Goal: Information Seeking & Learning: Learn about a topic

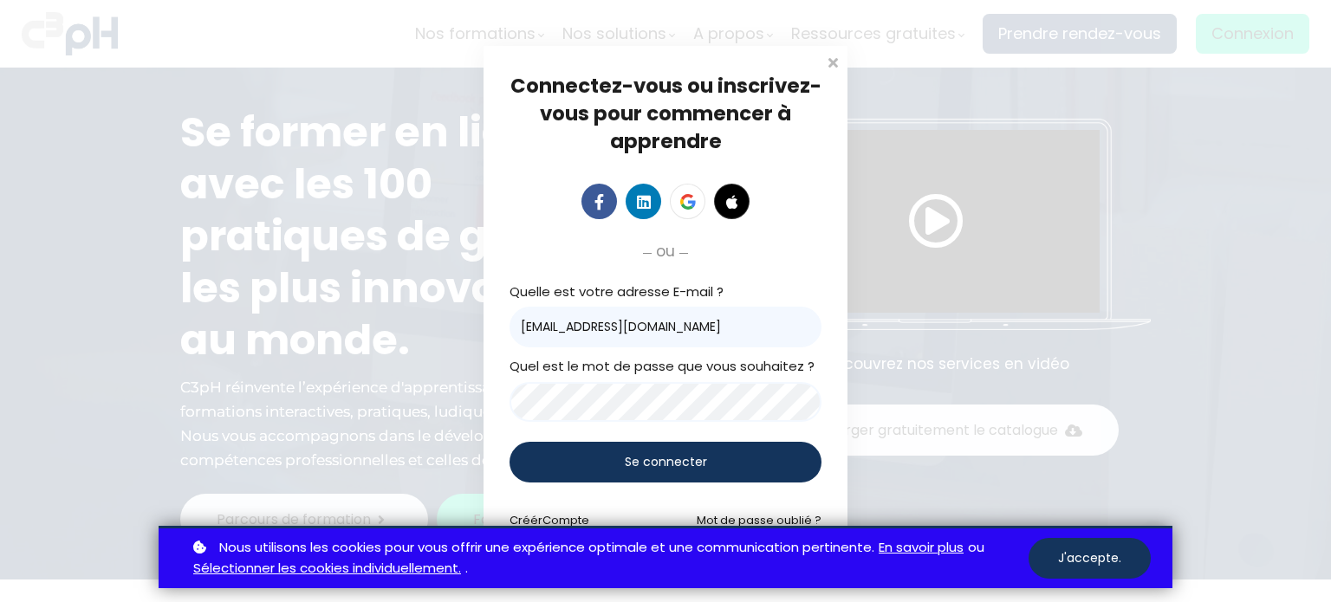
click at [646, 462] on span "Se connecter" at bounding box center [666, 462] width 82 height 18
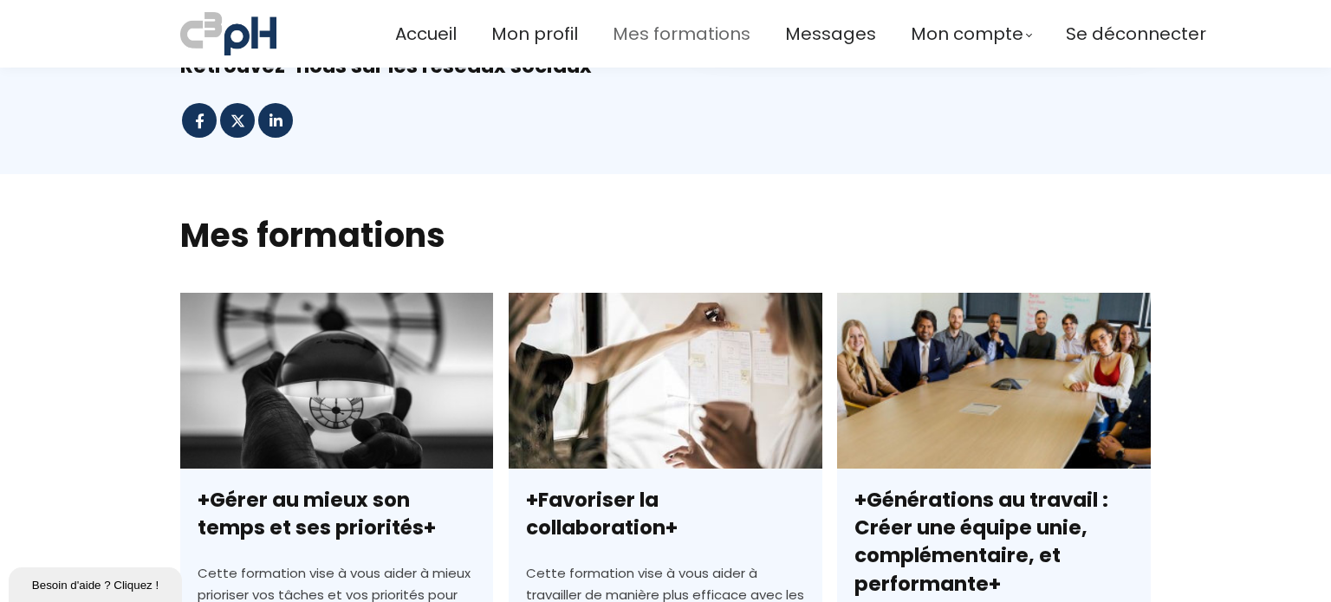
click at [656, 45] on span "Mes formations" at bounding box center [682, 34] width 138 height 29
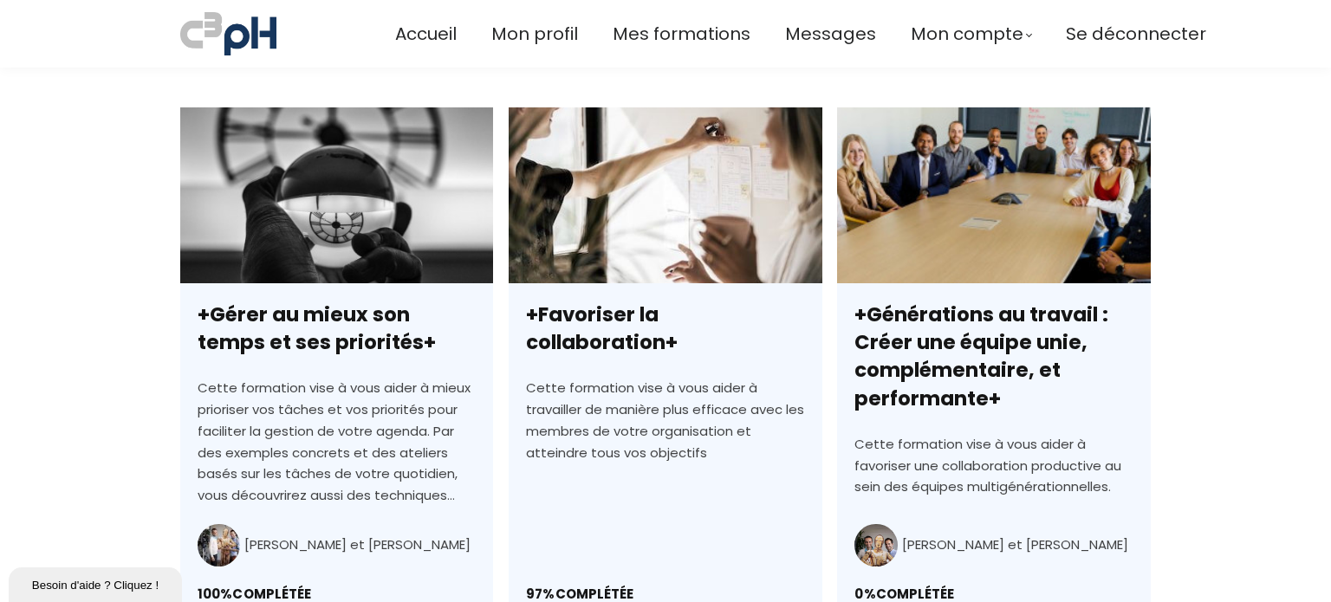
scroll to position [482, 0]
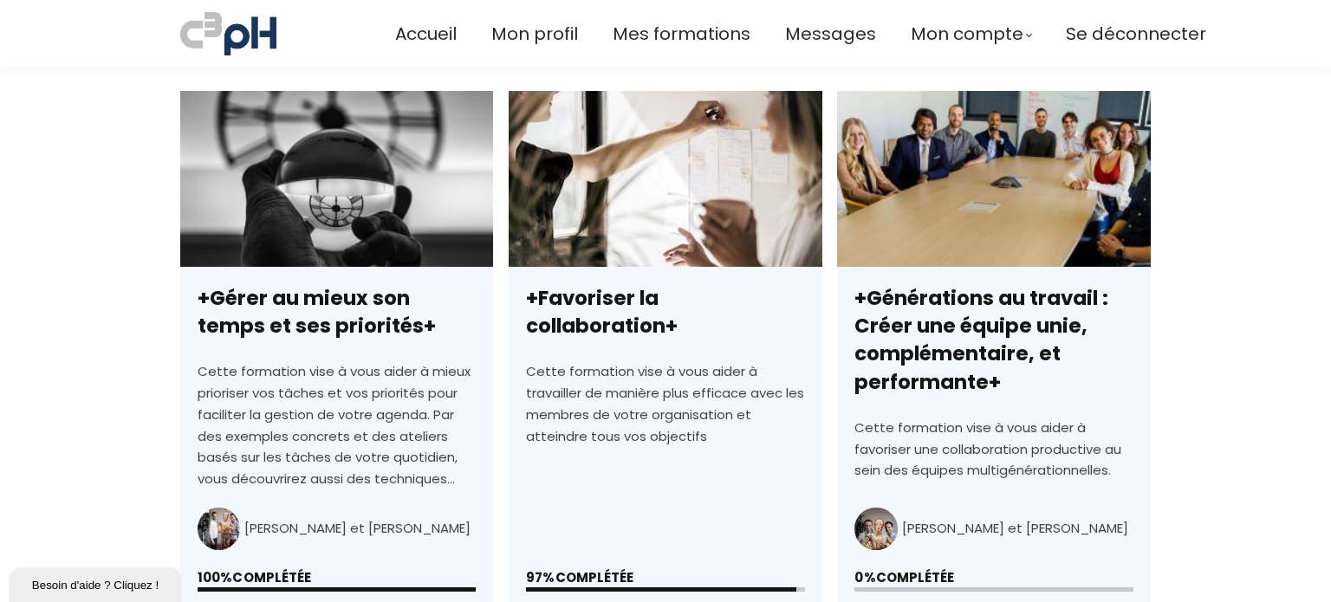
click at [336, 305] on link "+Gérer au mieux son temps et ses priorités+" at bounding box center [336, 388] width 313 height 595
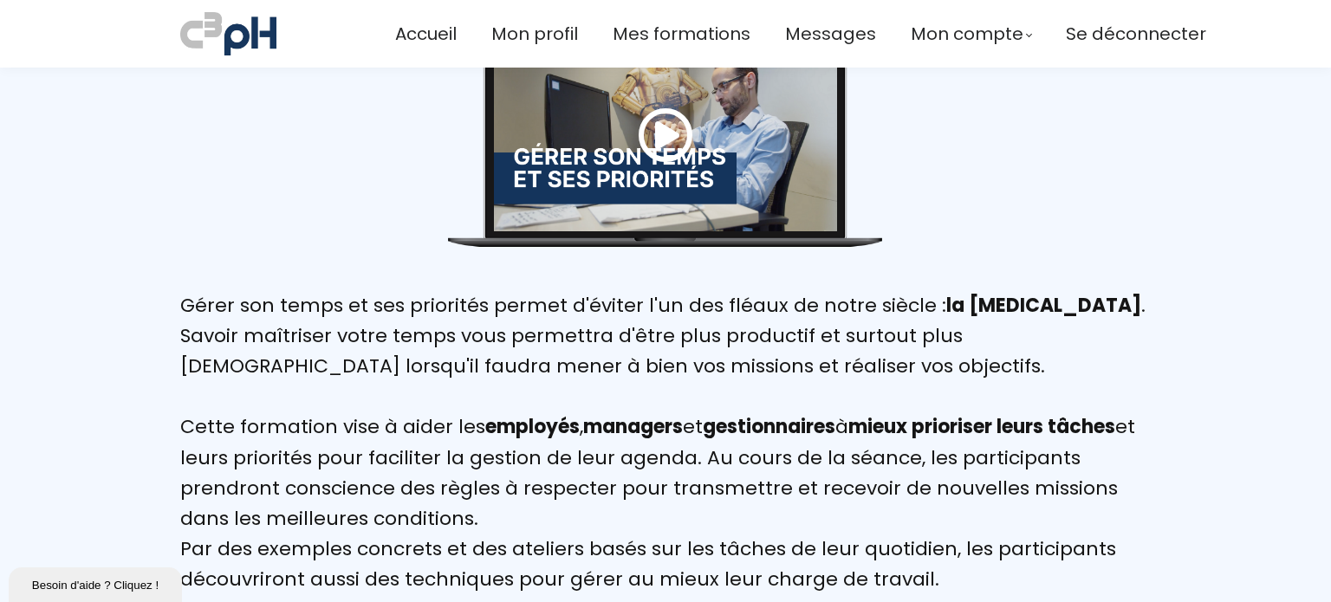
scroll to position [686, 0]
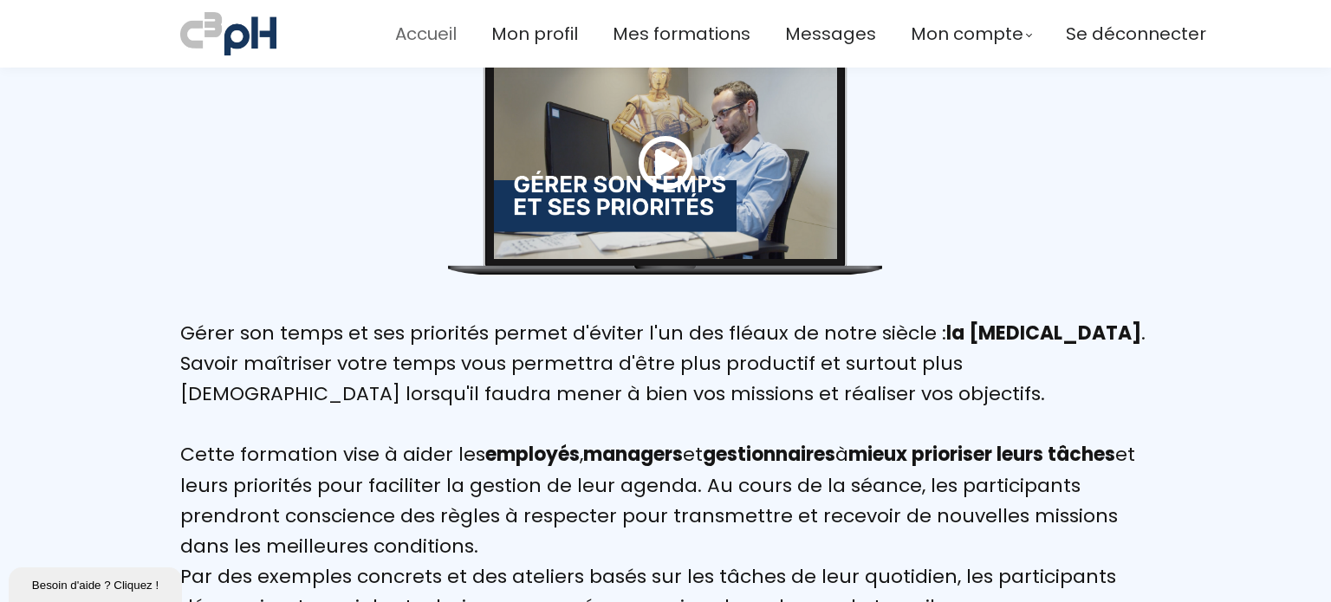
click at [421, 32] on span "Accueil" at bounding box center [426, 34] width 62 height 29
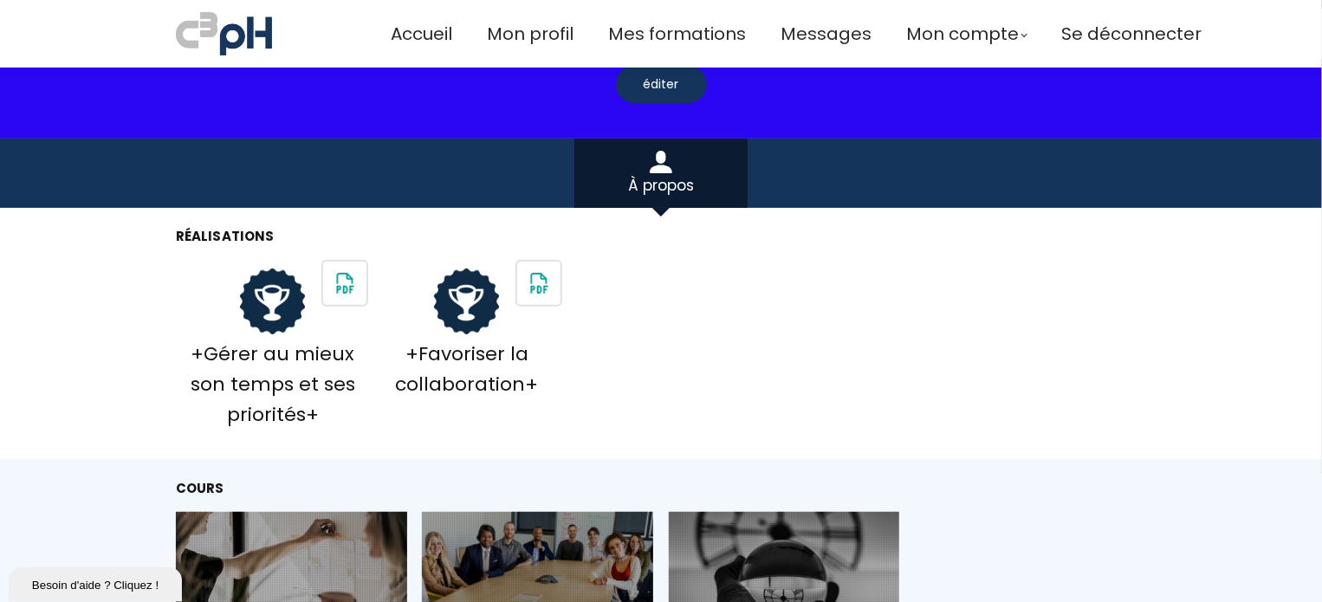
click at [341, 269] on img at bounding box center [344, 283] width 43 height 43
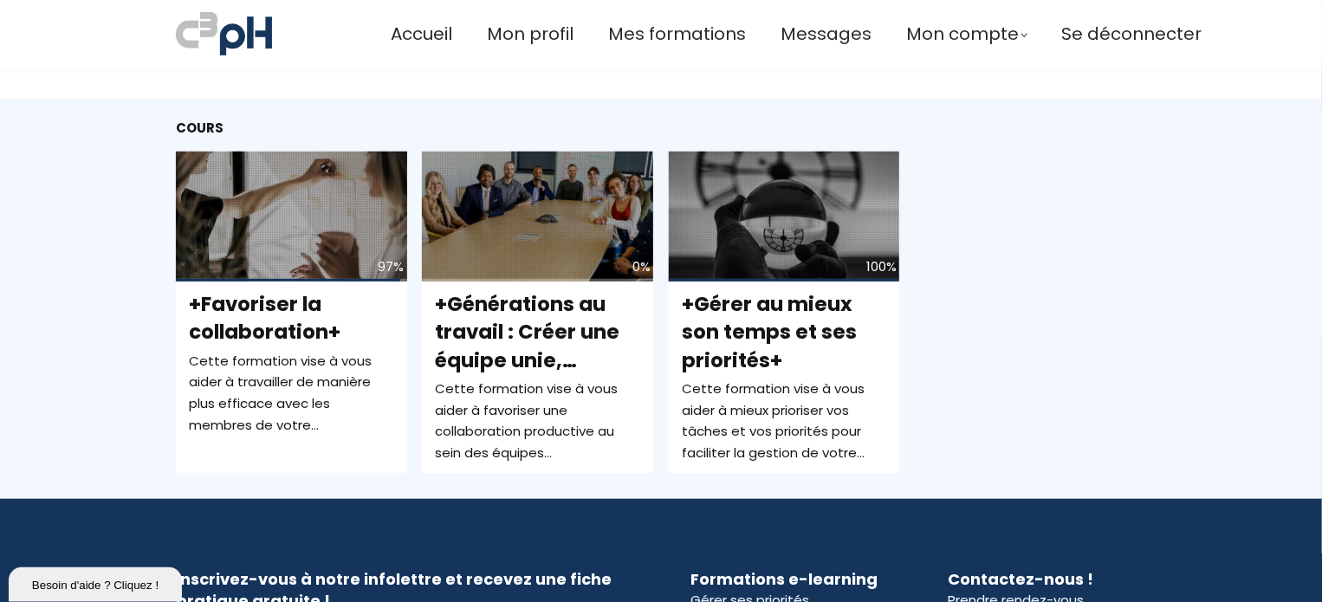
scroll to position [543, 0]
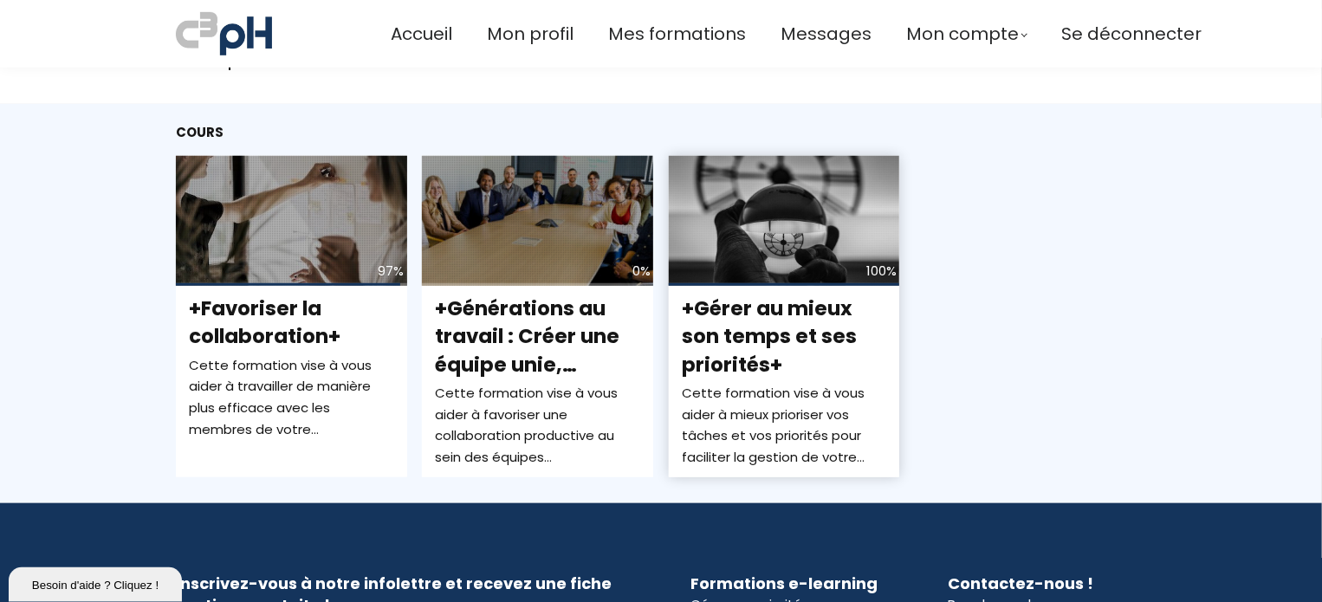
click at [729, 316] on span "+Gérer au mieux son temps et ses priorités+" at bounding box center [769, 336] width 175 height 83
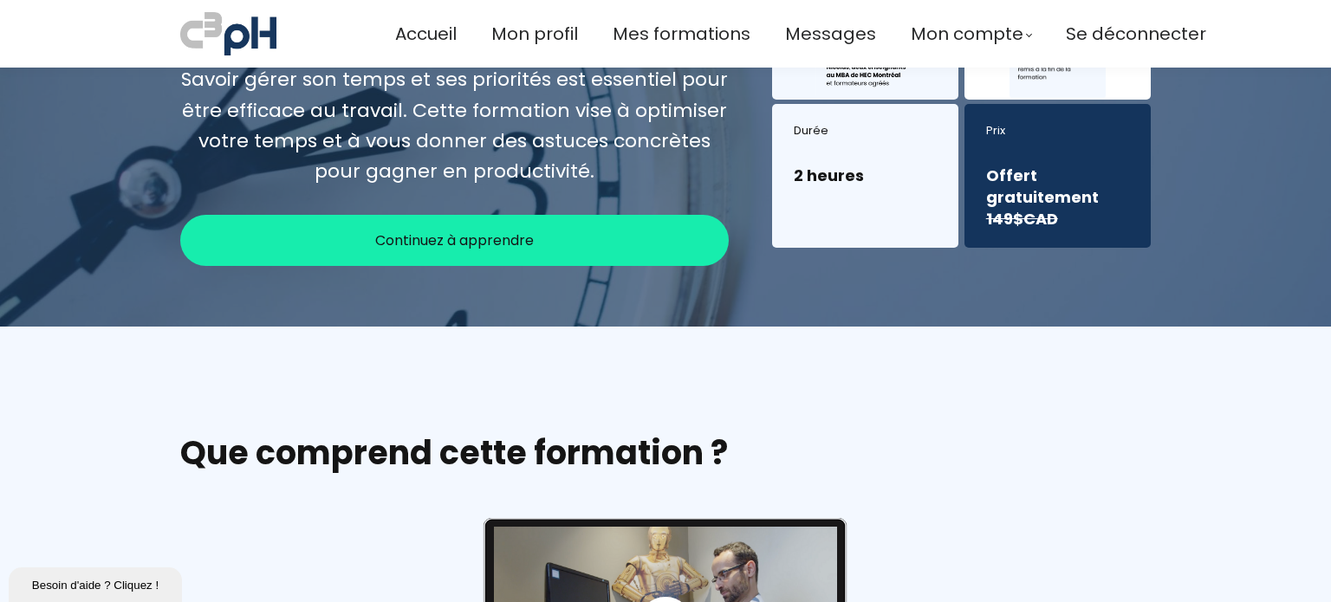
scroll to position [159, 0]
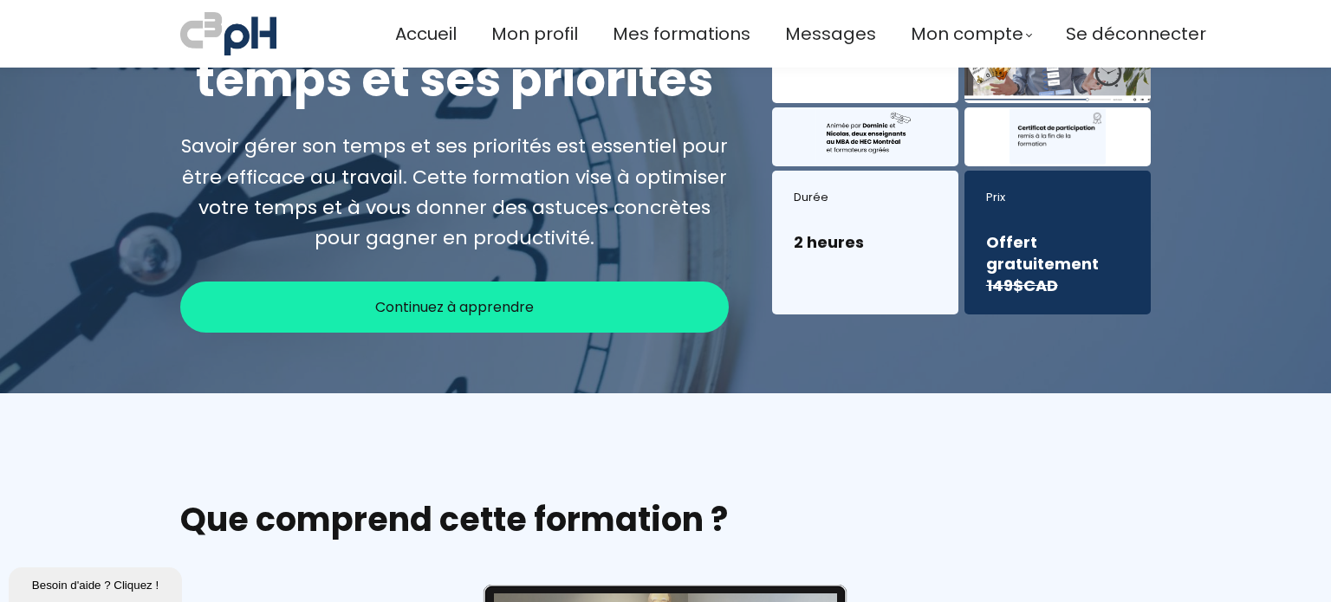
click at [615, 312] on div "Continuez à apprendre" at bounding box center [454, 307] width 549 height 51
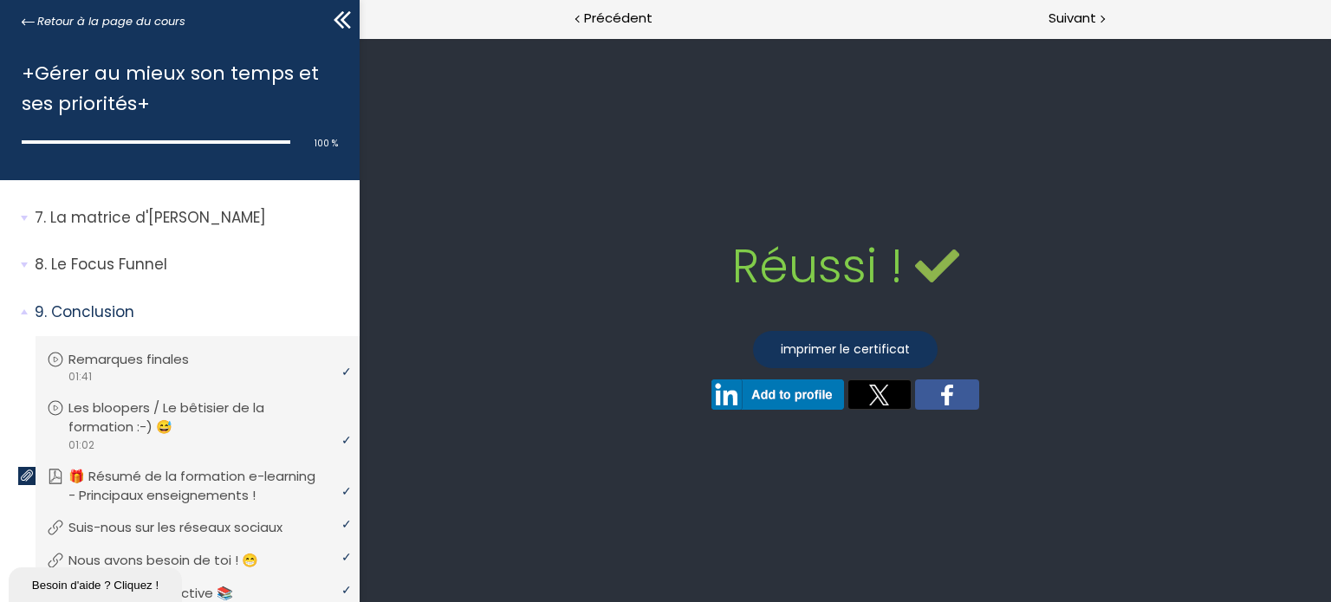
scroll to position [333, 0]
click at [26, 318] on span "9. Conclusion" at bounding box center [191, 317] width 338 height 35
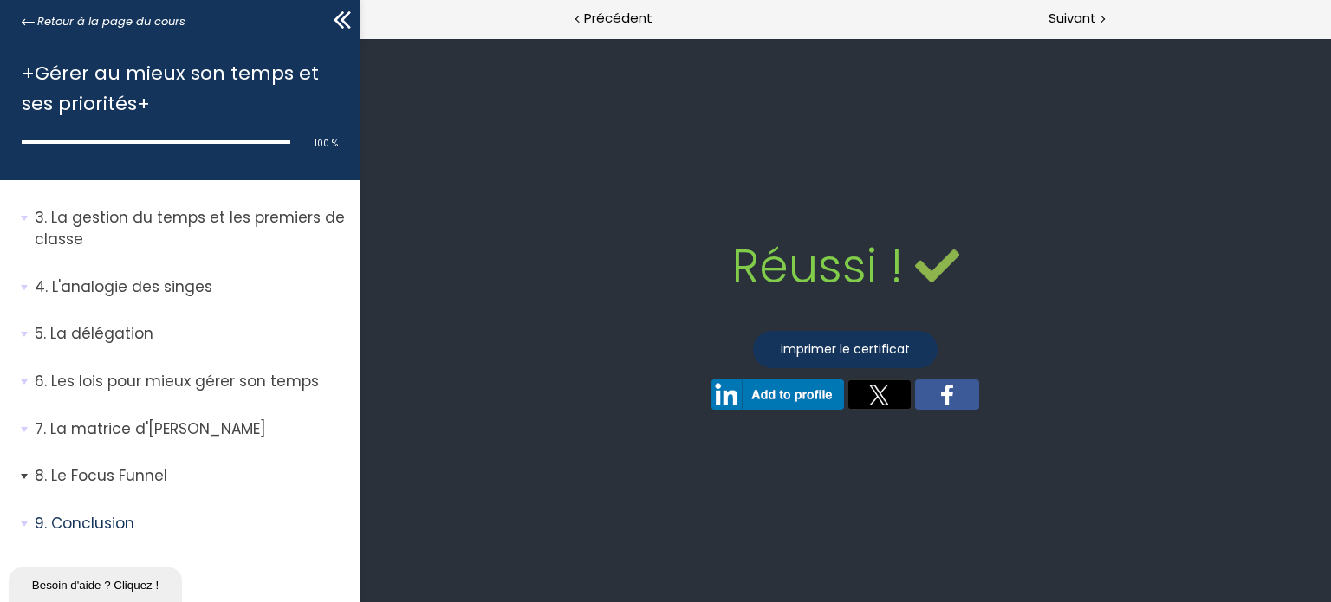
click at [25, 469] on span "8. Le Focus Funnel" at bounding box center [191, 482] width 338 height 35
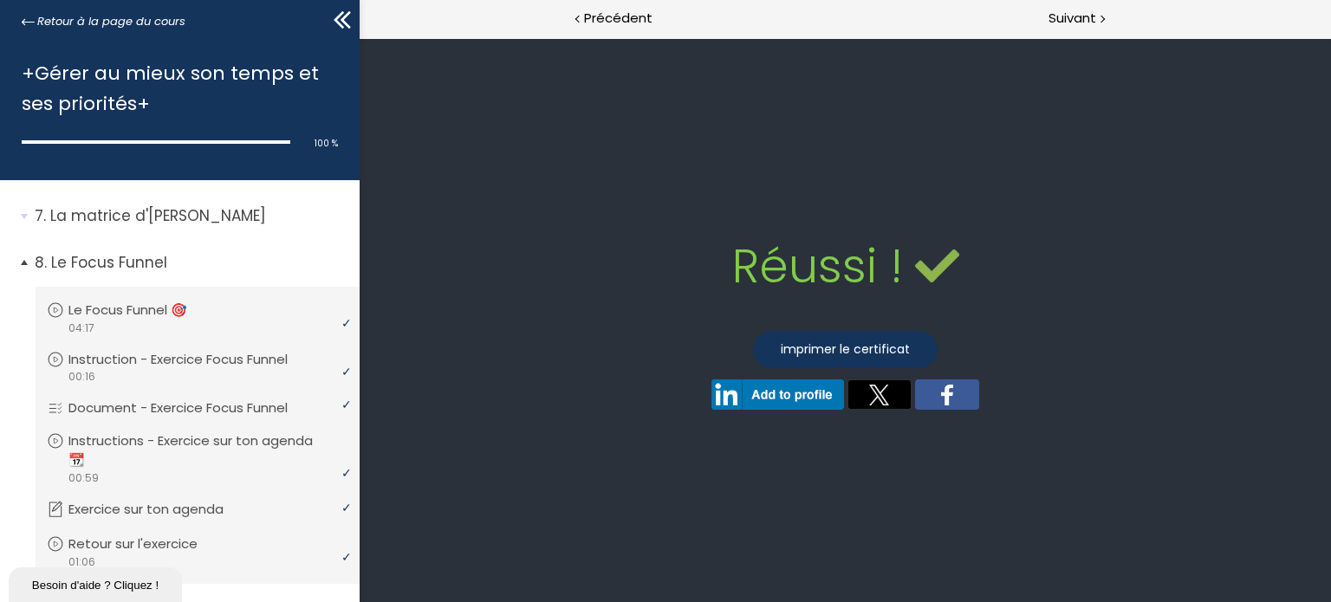
click at [26, 265] on span "8. Le Focus Funnel" at bounding box center [191, 269] width 338 height 35
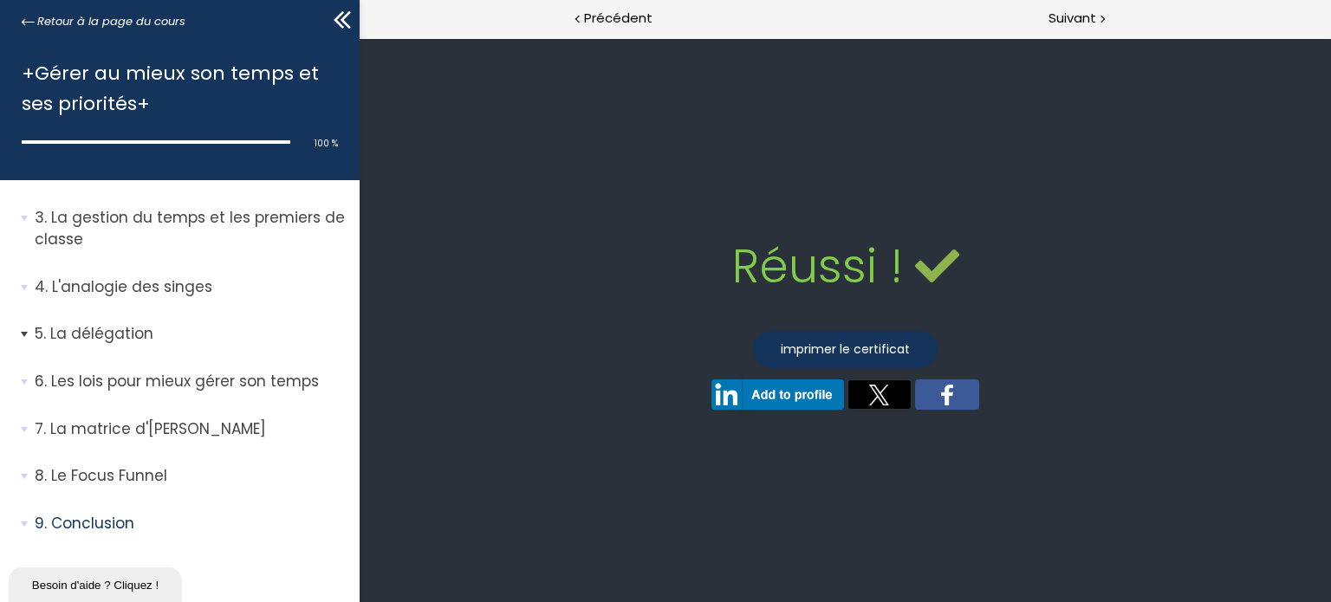
click at [16, 326] on li "5. La délégation Vous devez avoir terminé l'unité (Le Delegation Poker ♦️♥️) po…" at bounding box center [180, 340] width 360 height 61
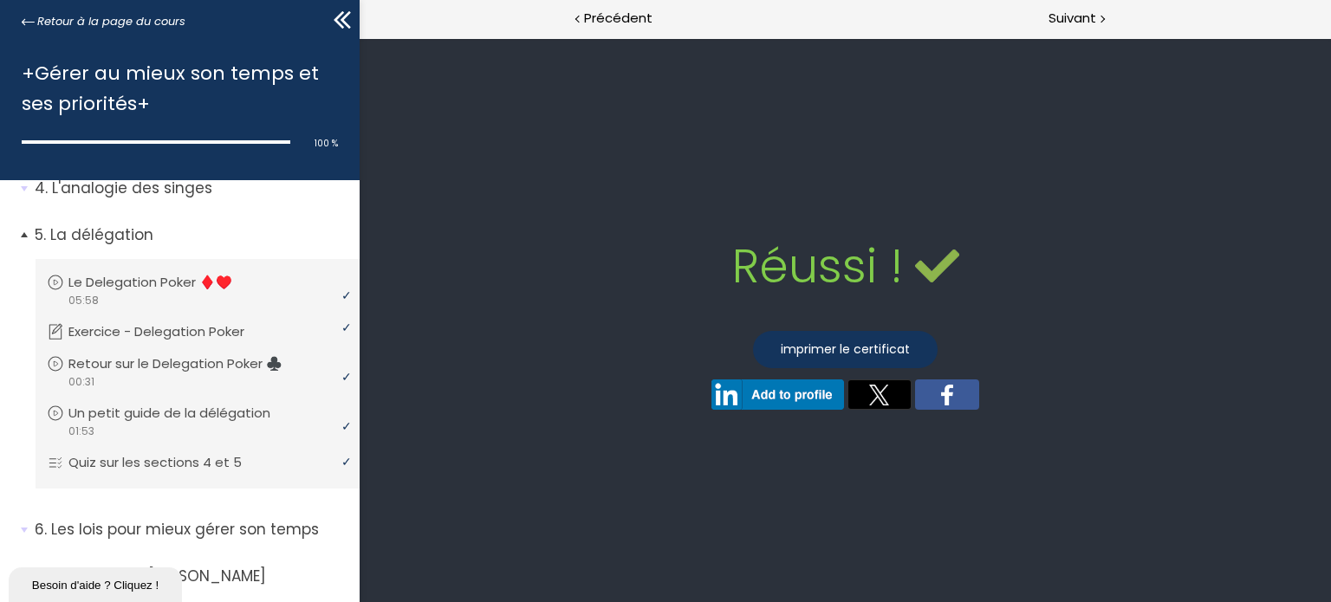
scroll to position [217, 0]
click at [24, 233] on span "5. La délégation" at bounding box center [191, 243] width 338 height 35
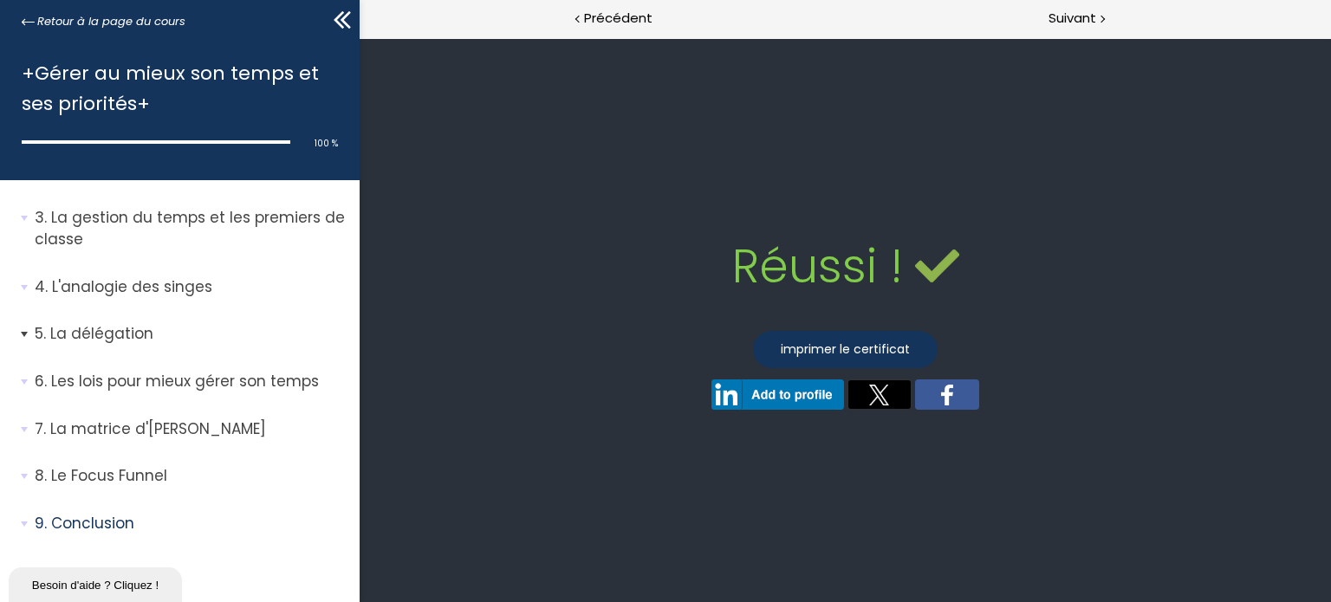
scroll to position [120, 0]
click at [25, 290] on span "4. L'analogie des singes" at bounding box center [191, 293] width 338 height 35
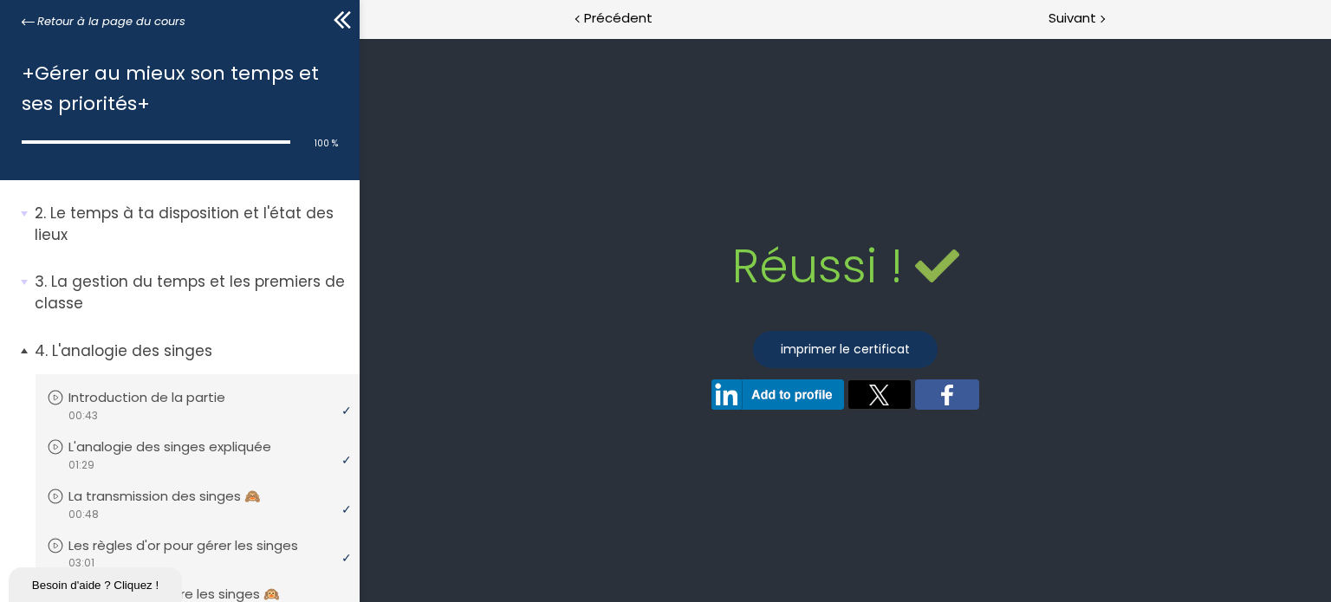
scroll to position [54, 0]
click at [29, 343] on span "4. L'analogie des singes" at bounding box center [191, 359] width 338 height 35
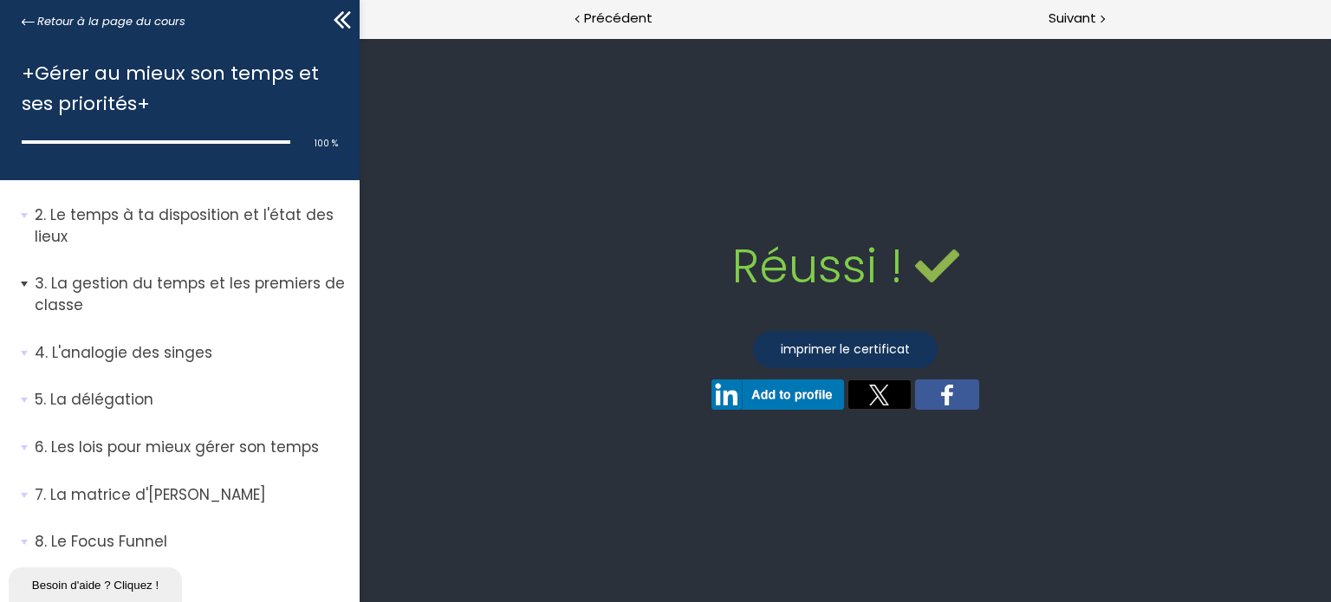
scroll to position [0, 0]
